Goal: Task Accomplishment & Management: Manage account settings

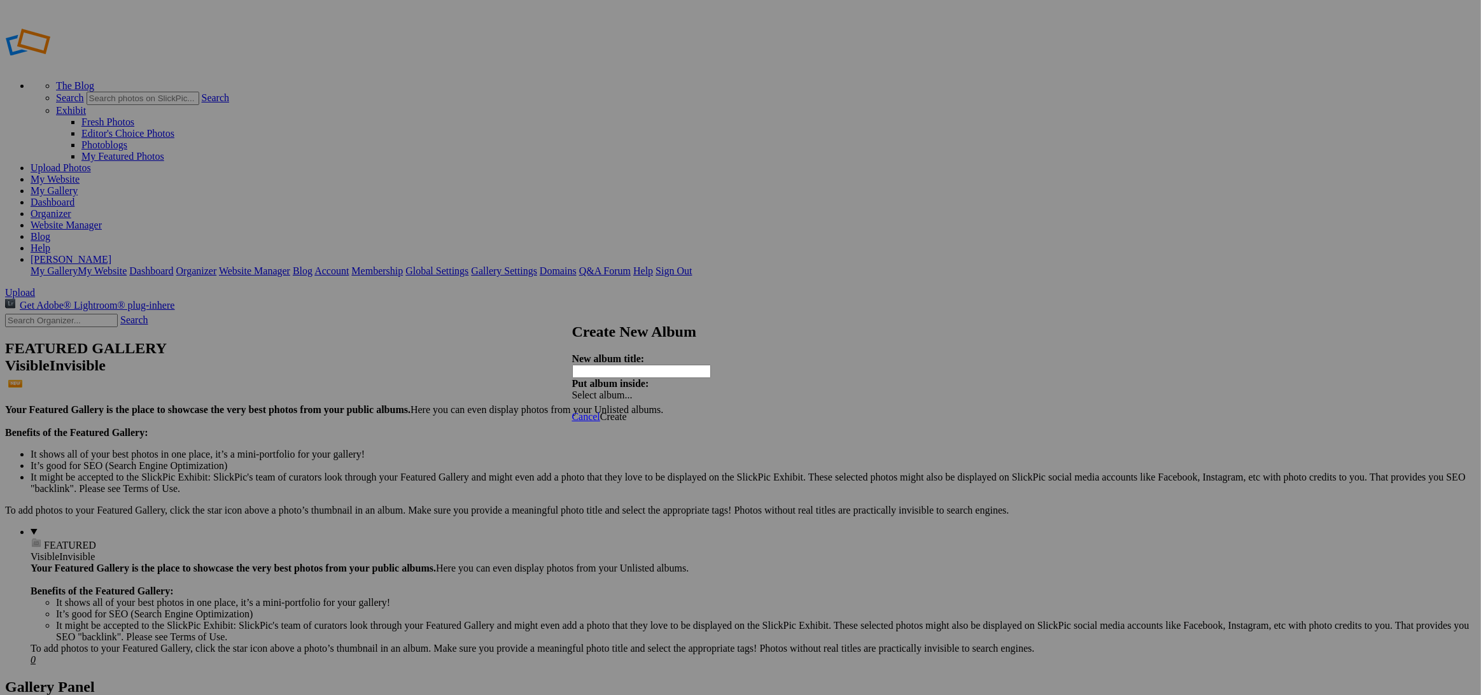
click at [619, 365] on input "text" at bounding box center [641, 371] width 139 height 13
type input "40 [PERSON_NAME]"
click at [627, 411] on span "Create" at bounding box center [613, 416] width 27 height 11
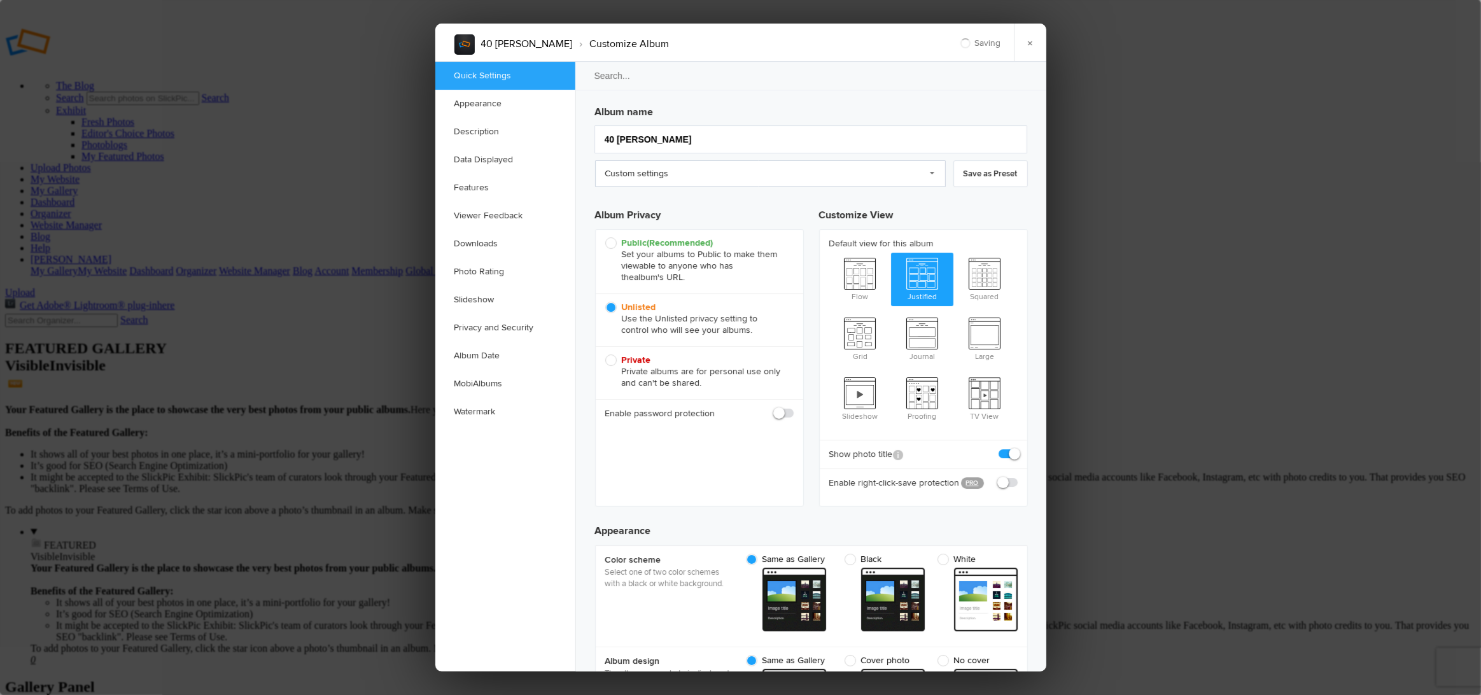
click at [719, 176] on link "Custom settings" at bounding box center [770, 173] width 351 height 27
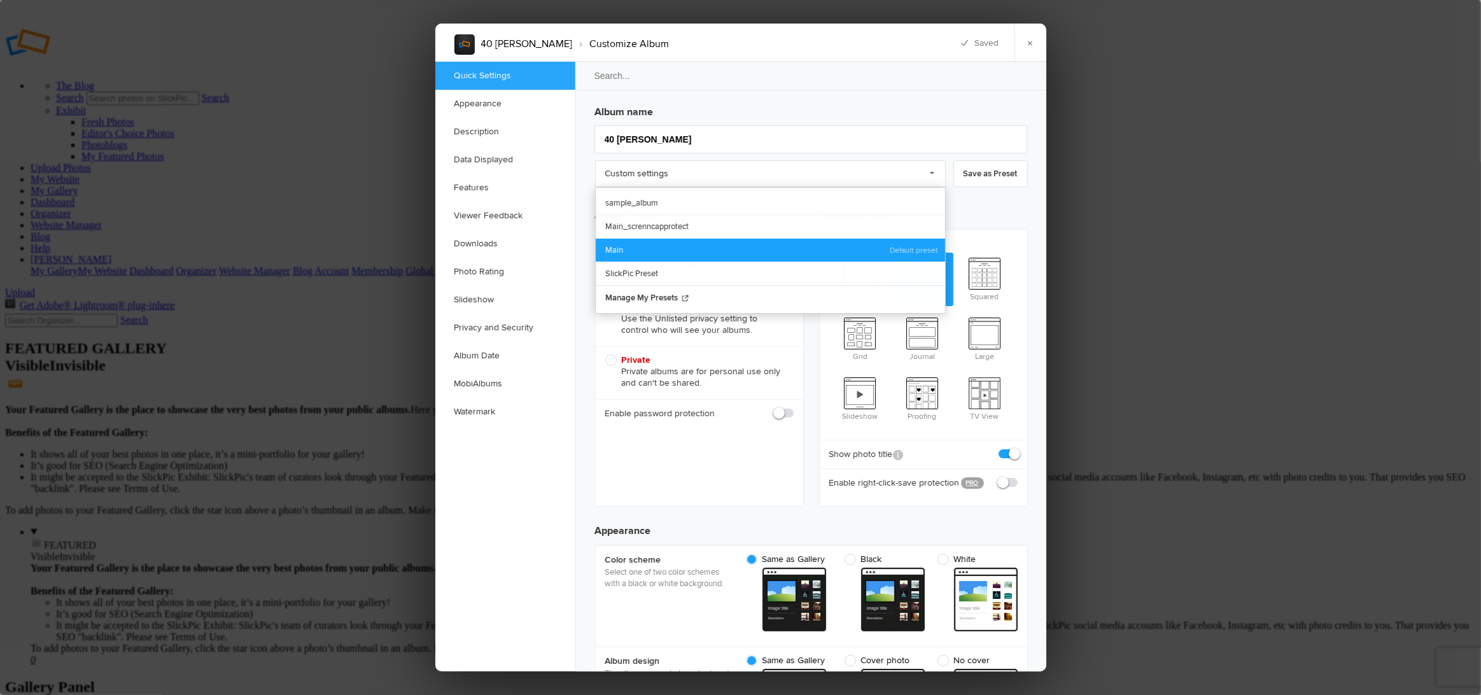
click at [646, 244] on link "Main" at bounding box center [770, 250] width 349 height 24
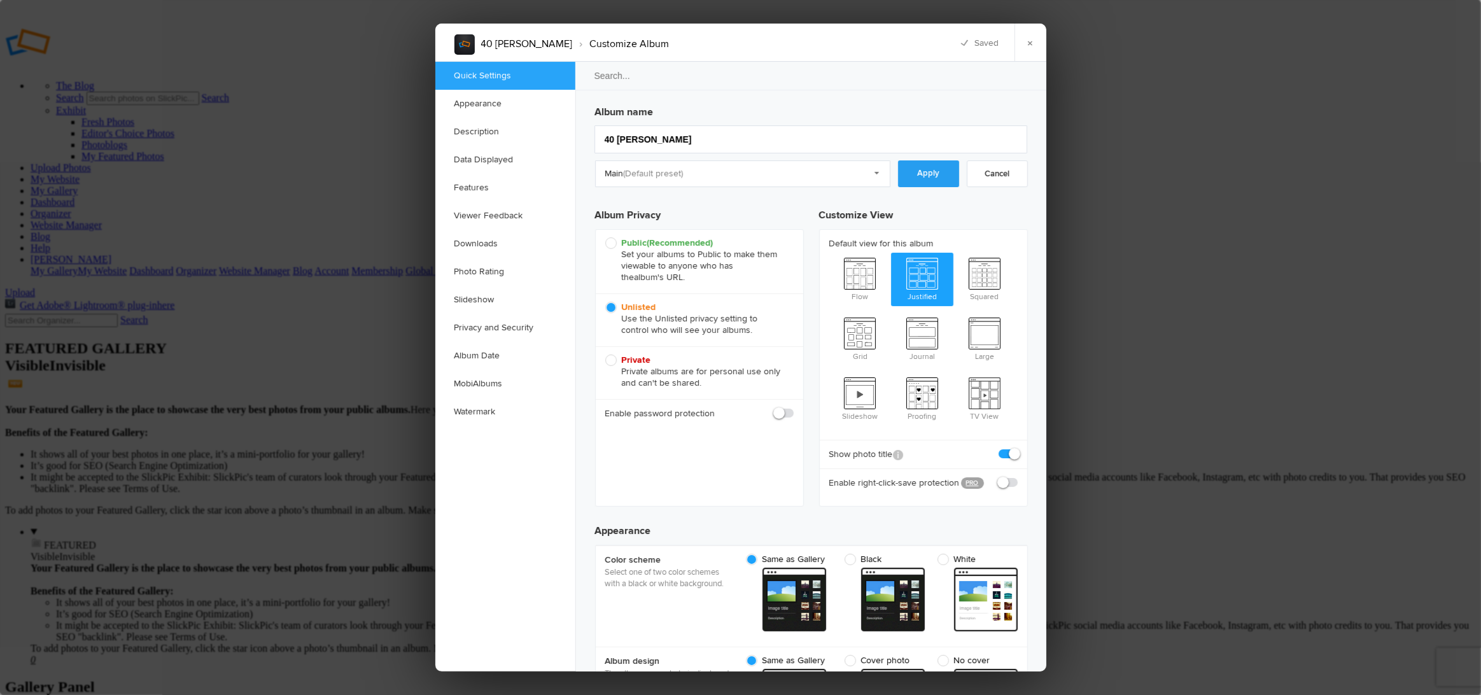
click at [916, 174] on link "Apply" at bounding box center [928, 173] width 61 height 27
checkbox input "true"
click at [1029, 38] on link "×" at bounding box center [1030, 43] width 32 height 38
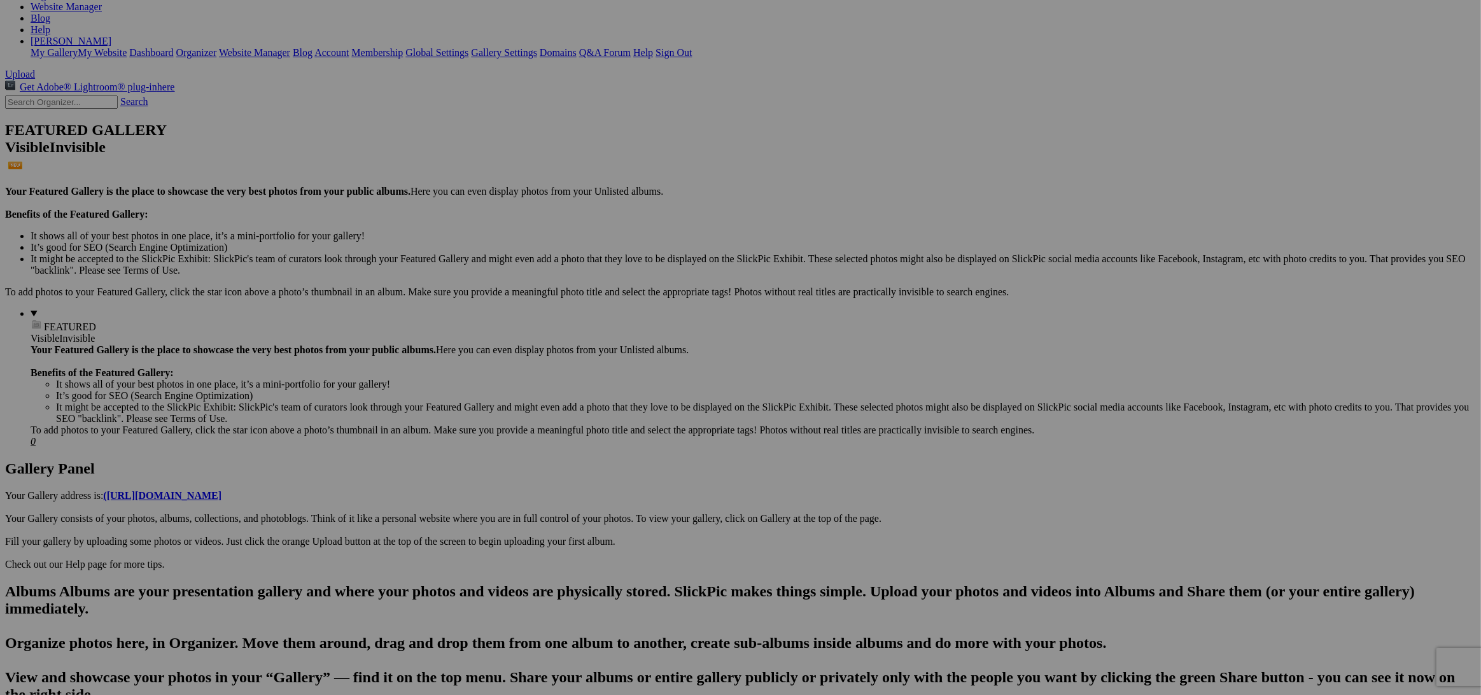
scroll to position [219, 0]
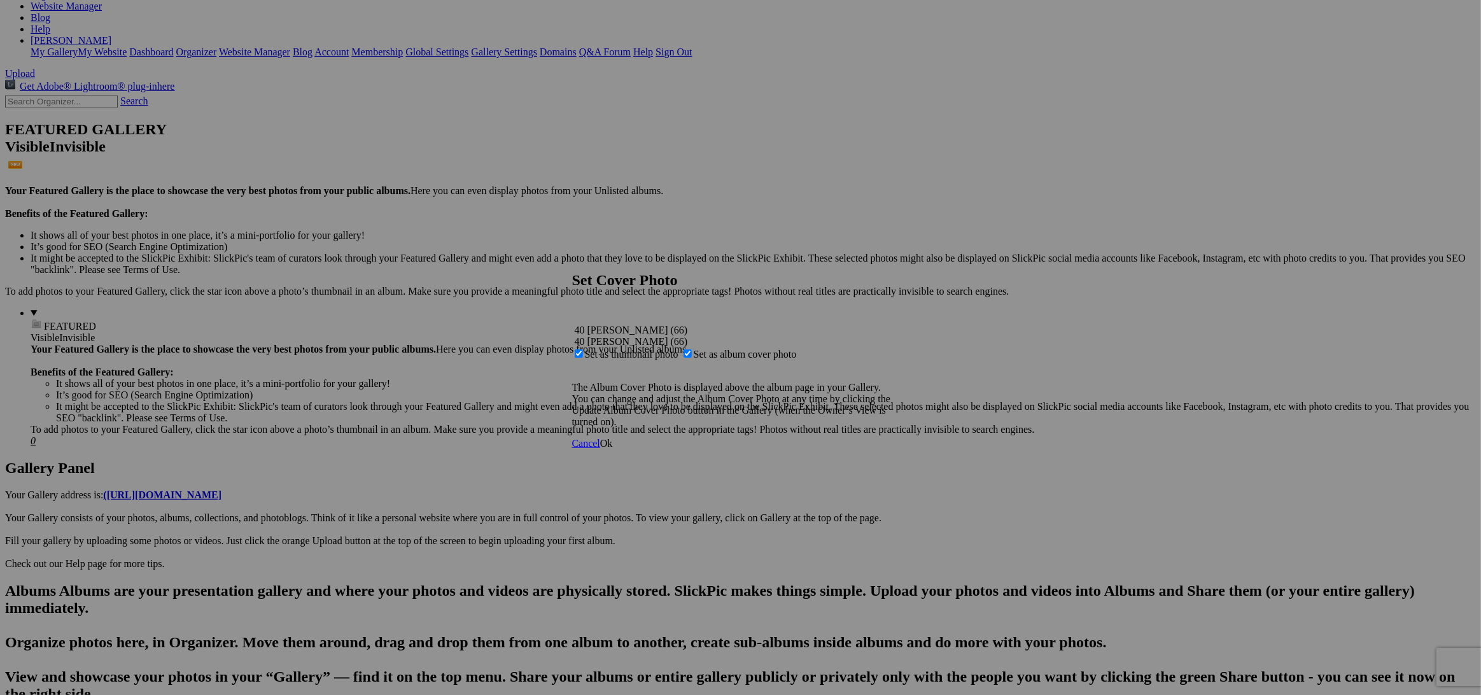
click at [613, 449] on span "Ok" at bounding box center [606, 443] width 13 height 11
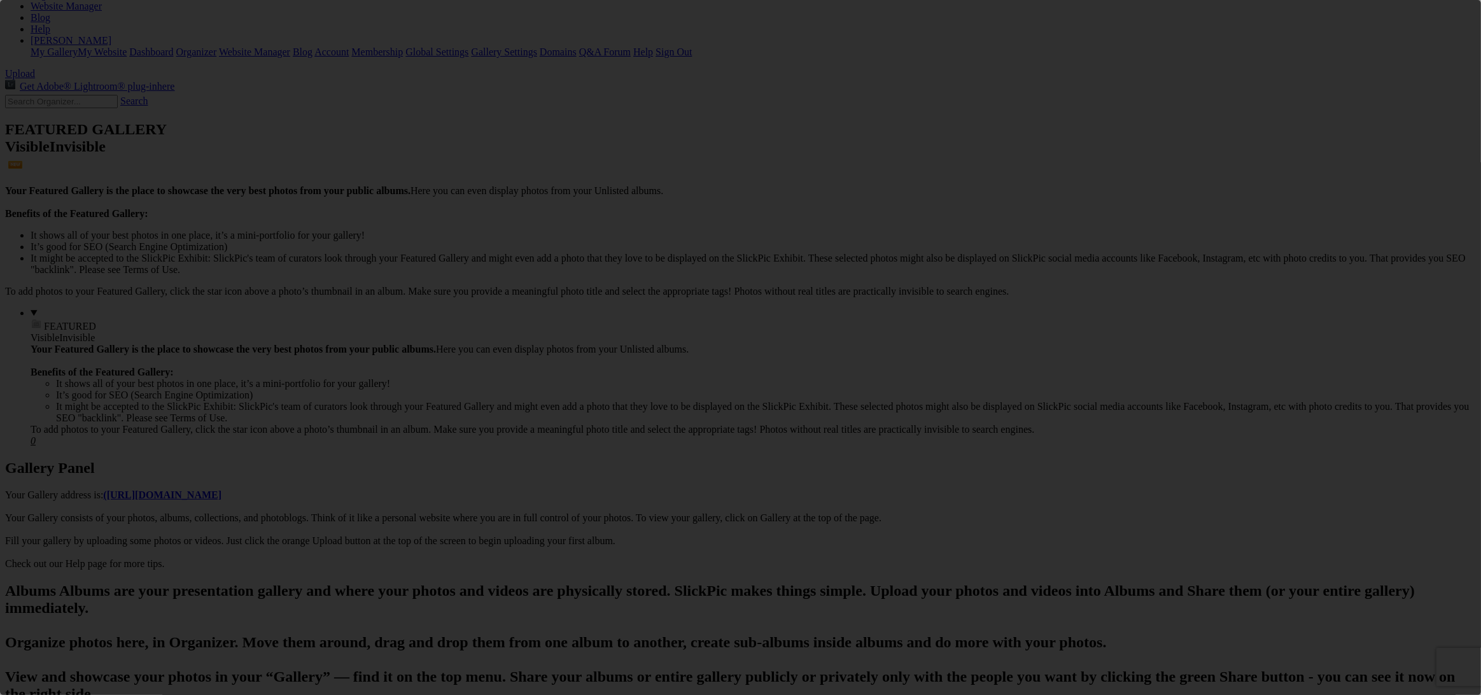
scroll to position [0, 0]
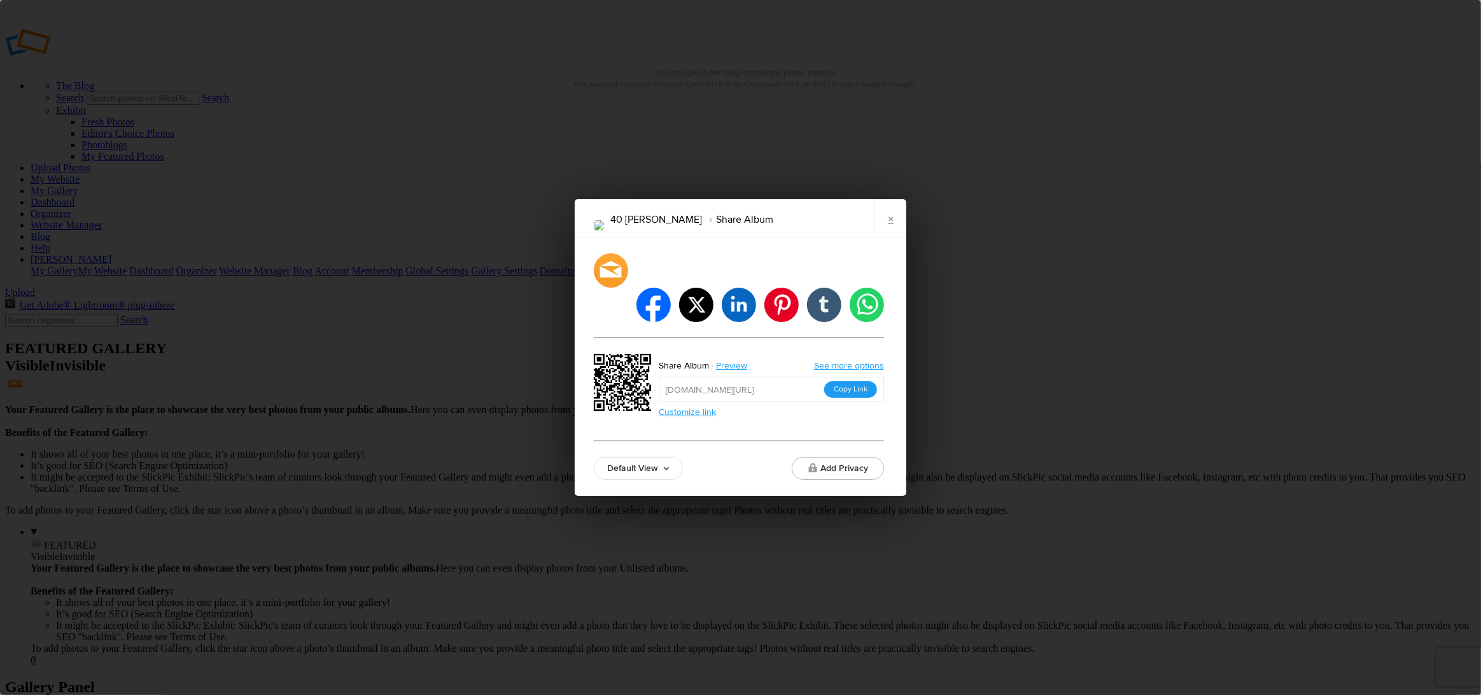
click at [847, 381] on button "Copy Link" at bounding box center [850, 389] width 53 height 17
click at [896, 234] on link "×" at bounding box center [890, 218] width 32 height 38
